Goal: Complete application form

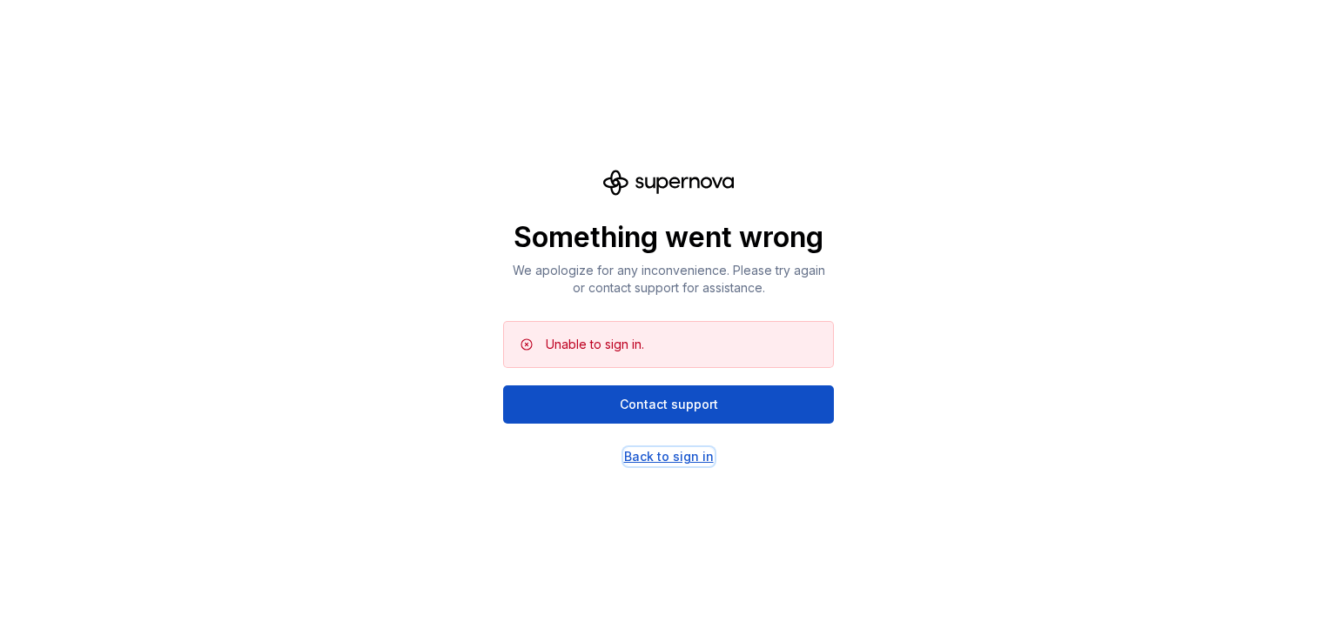
click at [680, 459] on div "Back to sign in" at bounding box center [669, 456] width 90 height 17
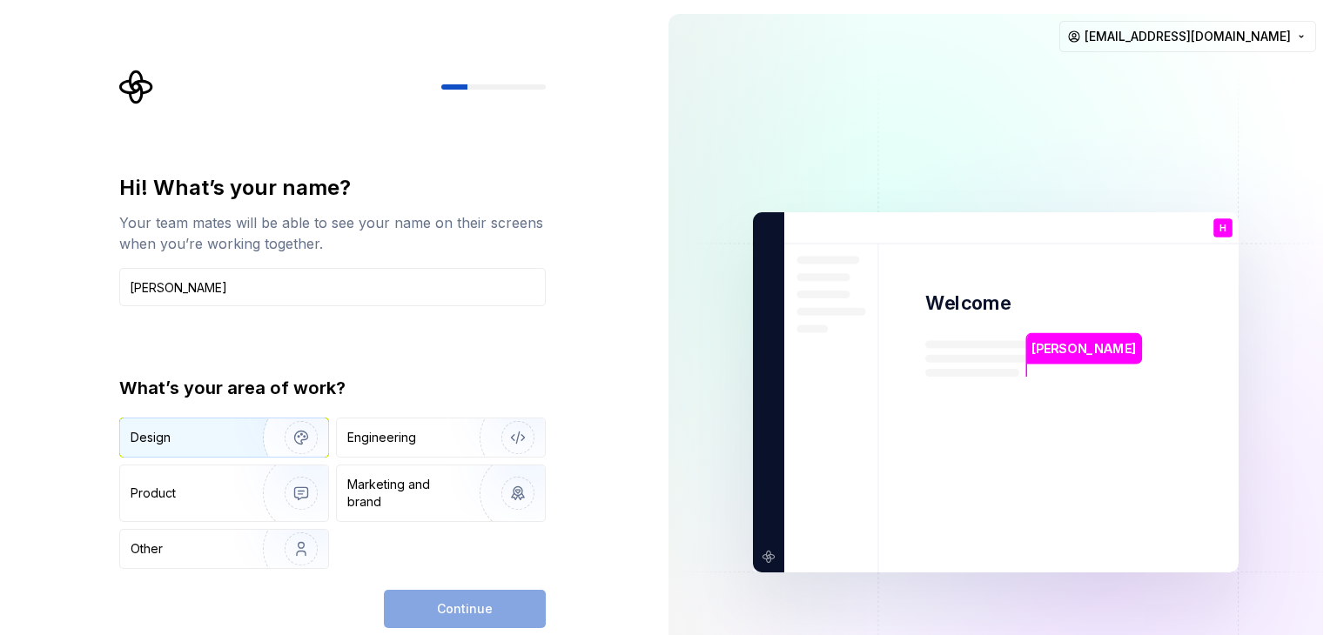
type input "[PERSON_NAME]"
click at [303, 434] on img "button" at bounding box center [289, 438] width 111 height 117
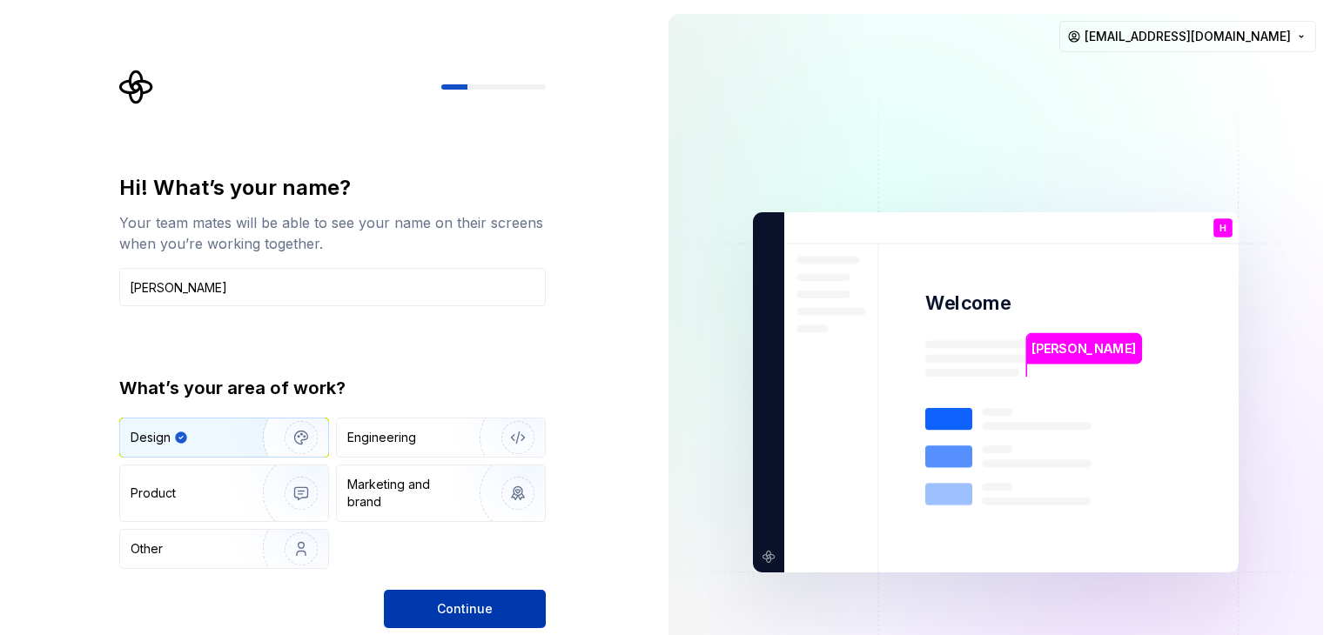
click at [483, 601] on span "Continue" at bounding box center [465, 609] width 56 height 17
